Goal: Information Seeking & Learning: Learn about a topic

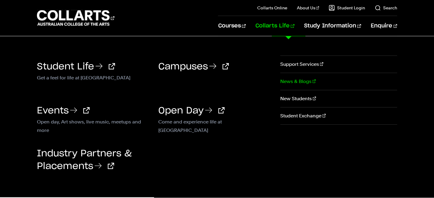
click at [290, 81] on link "News & Blogs" at bounding box center [338, 81] width 117 height 17
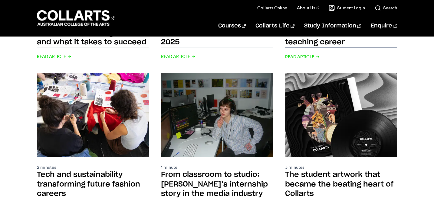
scroll to position [618, 0]
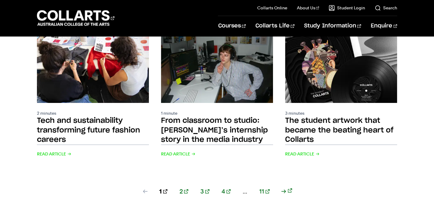
click at [189, 183] on div "1 2 3 4 ... 11" at bounding box center [217, 199] width 360 height 33
click at [188, 188] on link "2" at bounding box center [183, 192] width 9 height 8
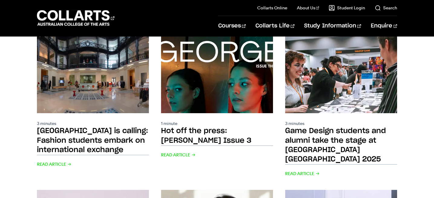
scroll to position [359, 0]
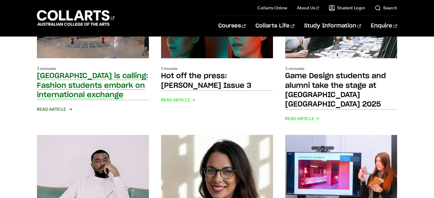
click at [98, 83] on div "3 minutes Paris is calling: Fashion students embark on international exchange R…" at bounding box center [93, 94] width 112 height 57
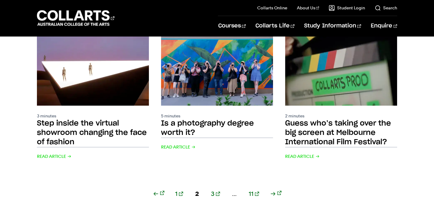
scroll to position [644, 0]
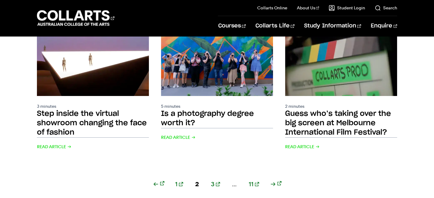
click at [219, 175] on div "1 2 3 ... 11" at bounding box center [217, 191] width 360 height 33
click at [217, 180] on link "3" at bounding box center [215, 184] width 9 height 8
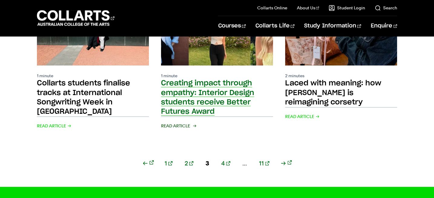
scroll to position [658, 0]
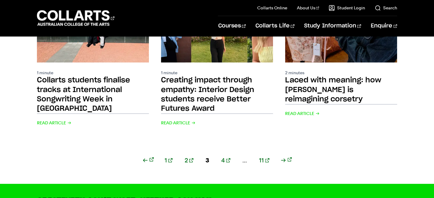
click at [226, 152] on div "1 2 3 4 ... 11" at bounding box center [217, 168] width 360 height 33
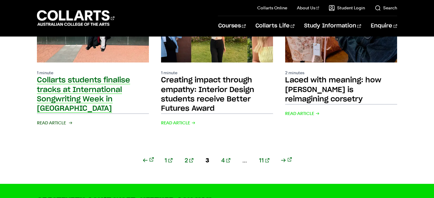
click at [69, 76] on div "1 minute Collarts students finalise tracks at International Songwriting Week in…" at bounding box center [93, 98] width 112 height 57
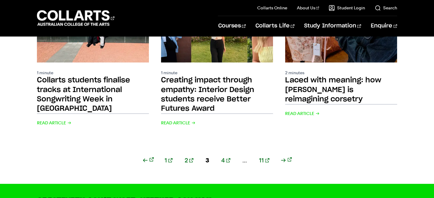
click at [224, 156] on link "4" at bounding box center [225, 160] width 9 height 8
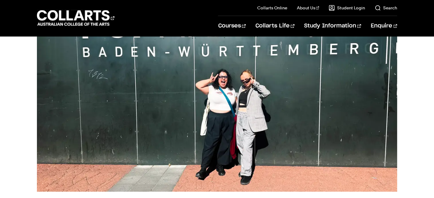
scroll to position [15, 0]
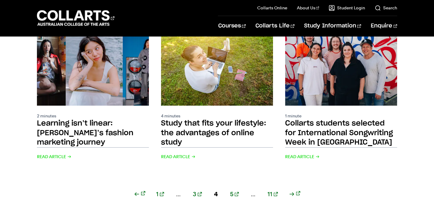
scroll to position [616, 0]
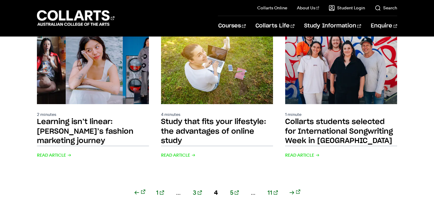
click at [200, 189] on link "3" at bounding box center [197, 193] width 9 height 8
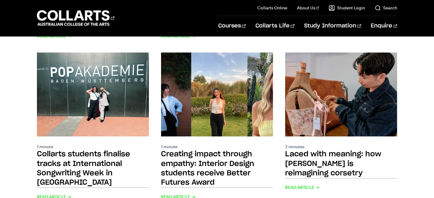
scroll to position [587, 0]
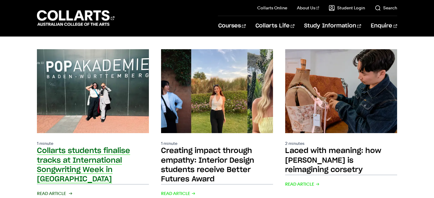
click at [103, 68] on img at bounding box center [92, 91] width 123 height 93
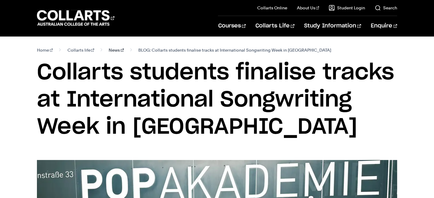
click at [109, 49] on link "News" at bounding box center [116, 50] width 15 height 8
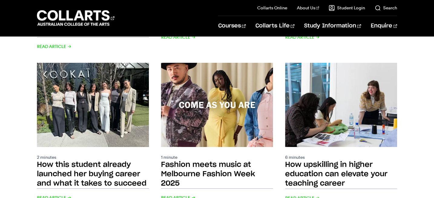
scroll to position [427, 0]
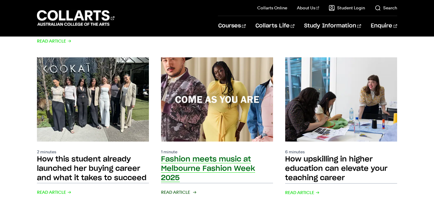
click at [194, 164] on h2 "Fashion meets music at Melbourne Fashion Week 2025" at bounding box center [208, 169] width 94 height 26
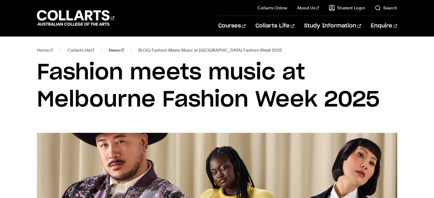
click at [109, 51] on link "News" at bounding box center [116, 50] width 15 height 8
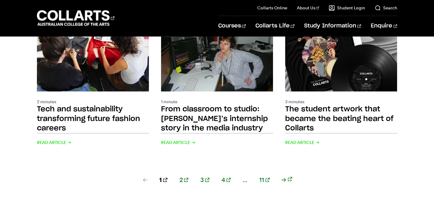
scroll to position [631, 0]
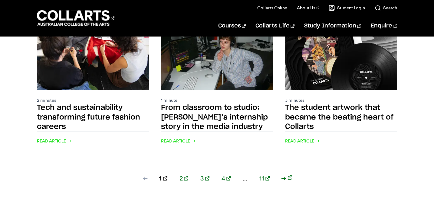
click at [188, 175] on link "2" at bounding box center [183, 179] width 9 height 8
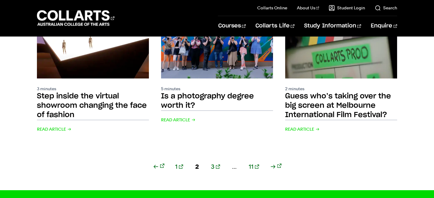
scroll to position [665, 0]
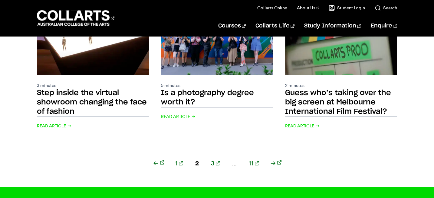
click at [214, 159] on link "3" at bounding box center [215, 163] width 9 height 8
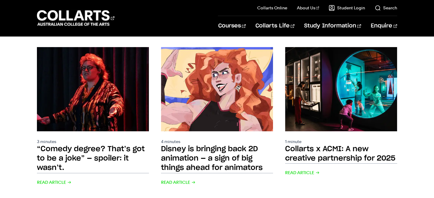
scroll to position [444, 0]
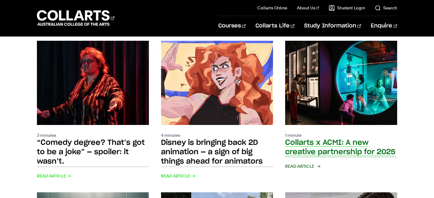
click at [308, 153] on div "1 minute Collarts x ACMI: A new creative partnership for 2025 Read Article" at bounding box center [341, 156] width 112 height 48
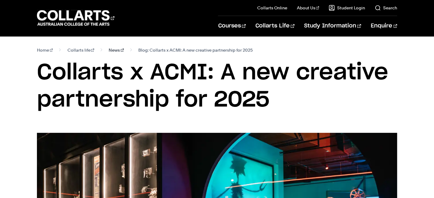
click at [110, 52] on link "News" at bounding box center [116, 50] width 15 height 8
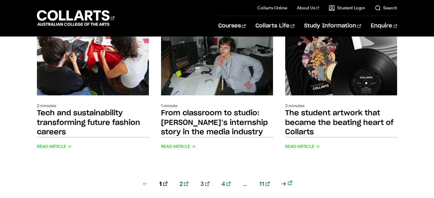
scroll to position [632, 0]
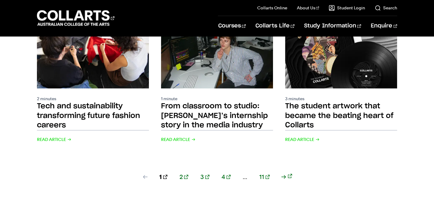
click at [188, 173] on link "2" at bounding box center [183, 177] width 9 height 8
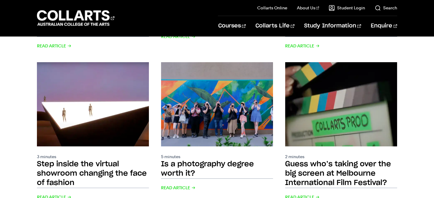
scroll to position [598, 0]
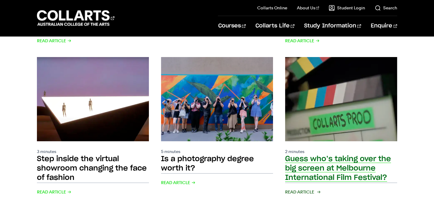
click at [320, 159] on h2 "Guess who’s taking over the big screen at Melbourne International Film Festival?" at bounding box center [338, 169] width 106 height 26
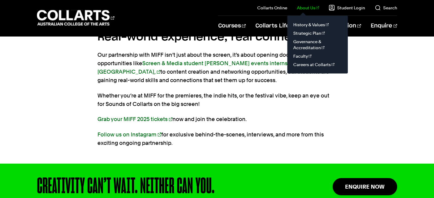
scroll to position [851, 0]
